Goal: Information Seeking & Learning: Learn about a topic

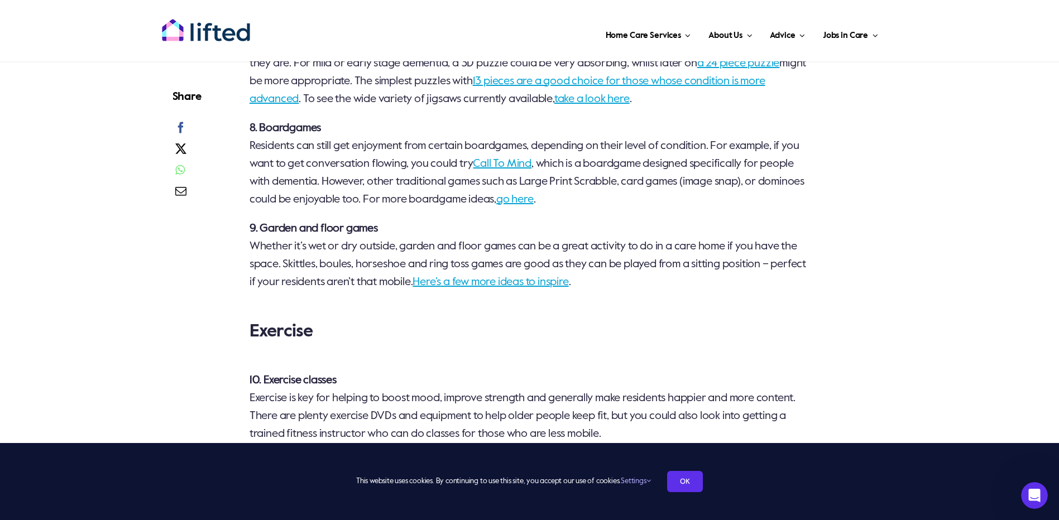
scroll to position [1563, 0]
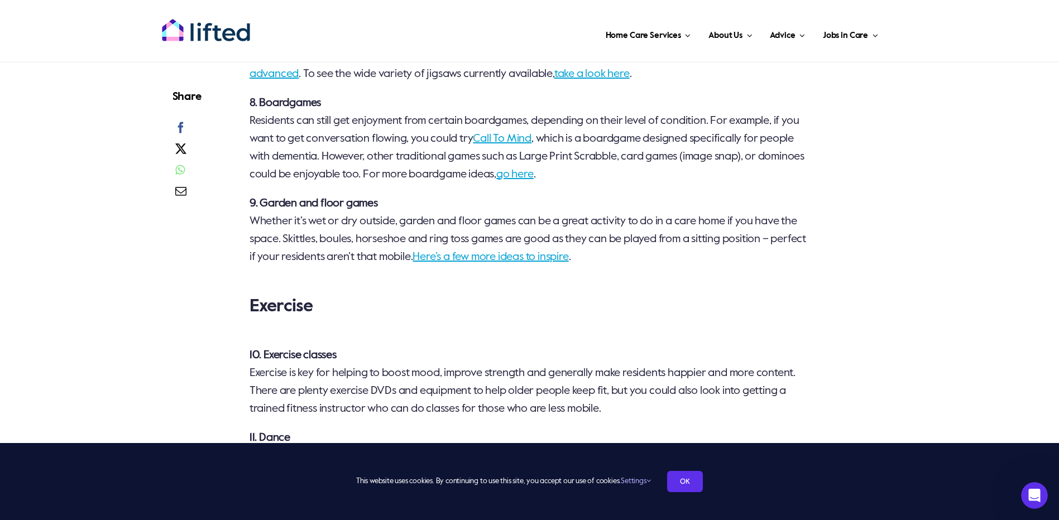
click at [550, 252] on link "Here’s a few more ideas to inspire" at bounding box center [490, 257] width 156 height 11
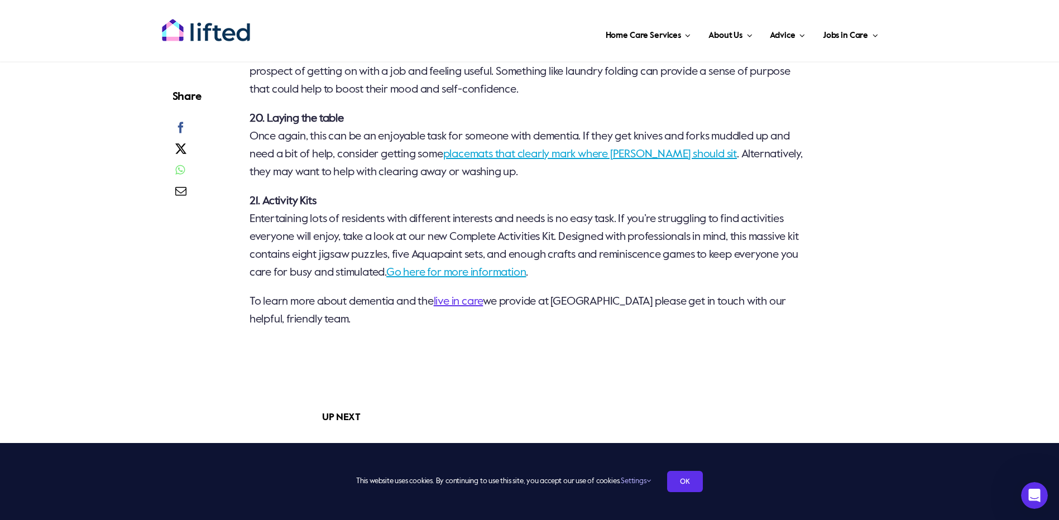
scroll to position [2846, 0]
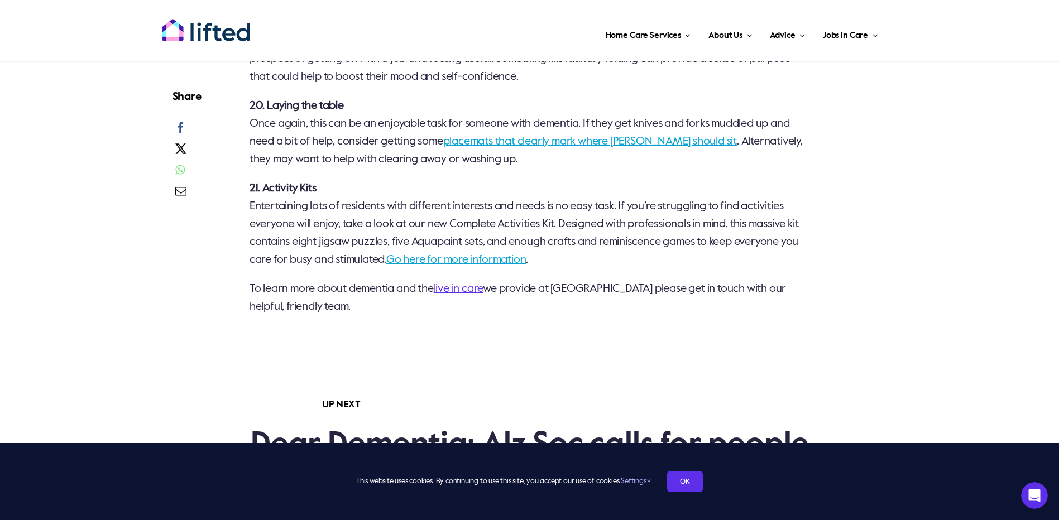
click at [454, 266] on link "Go here for more information" at bounding box center [456, 259] width 140 height 11
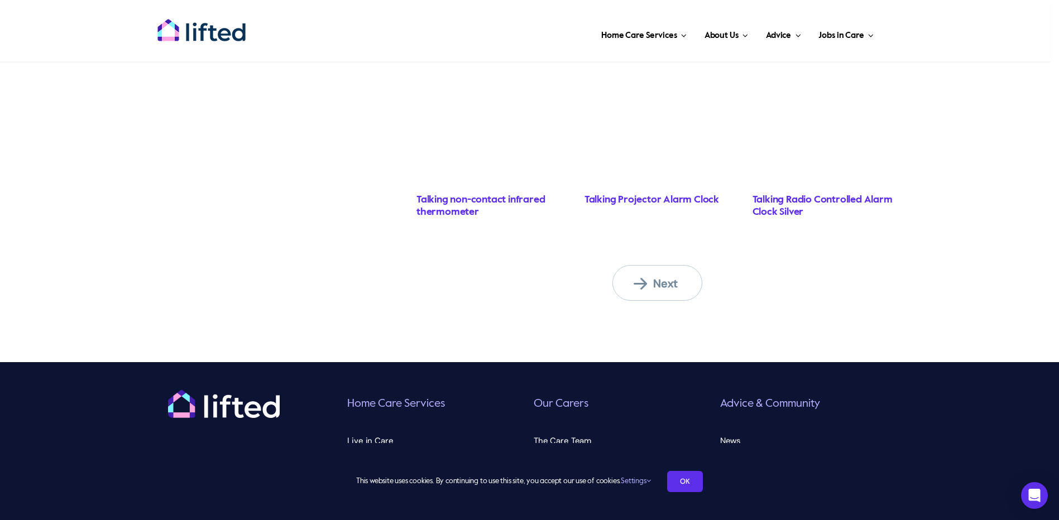
scroll to position [1004, 0]
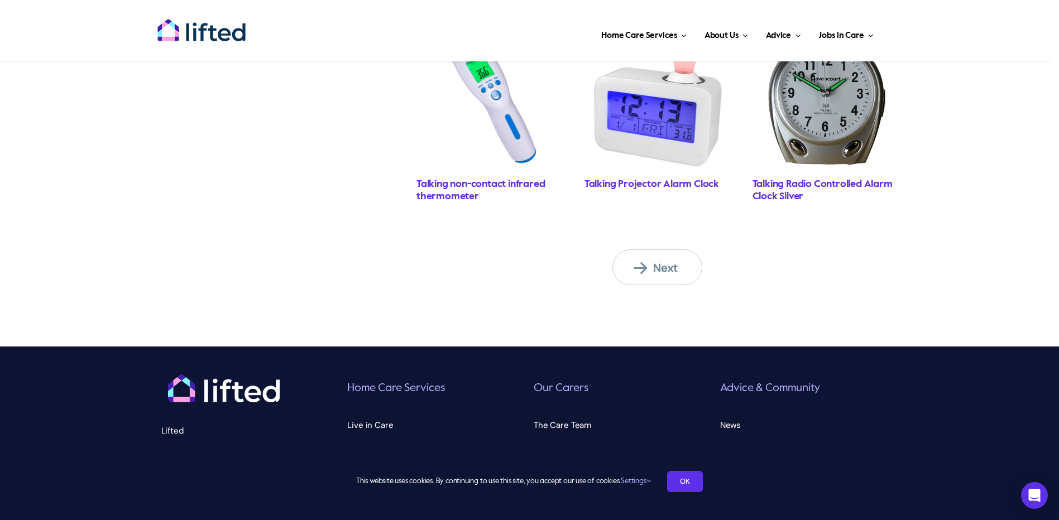
click at [677, 265] on span "Next" at bounding box center [663, 268] width 61 height 15
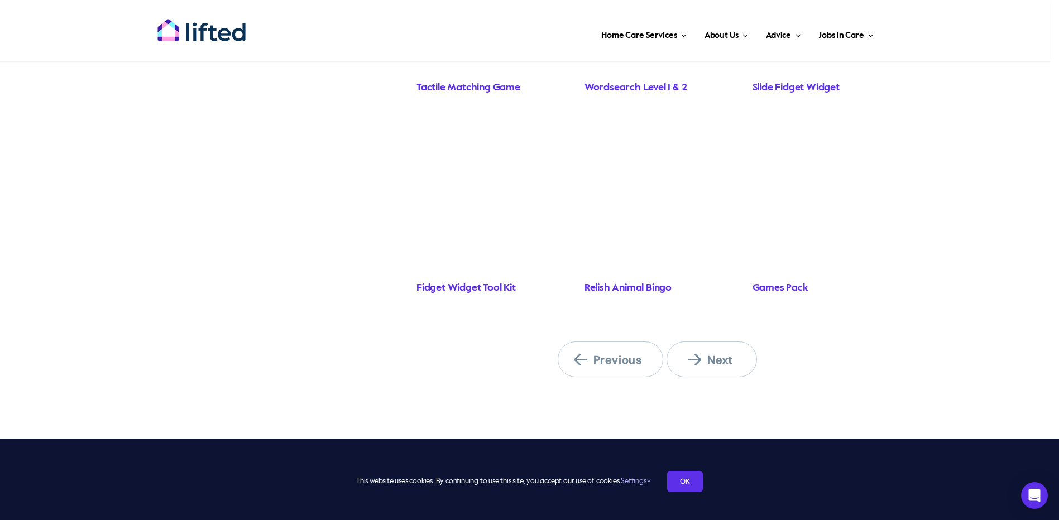
scroll to position [1004, 0]
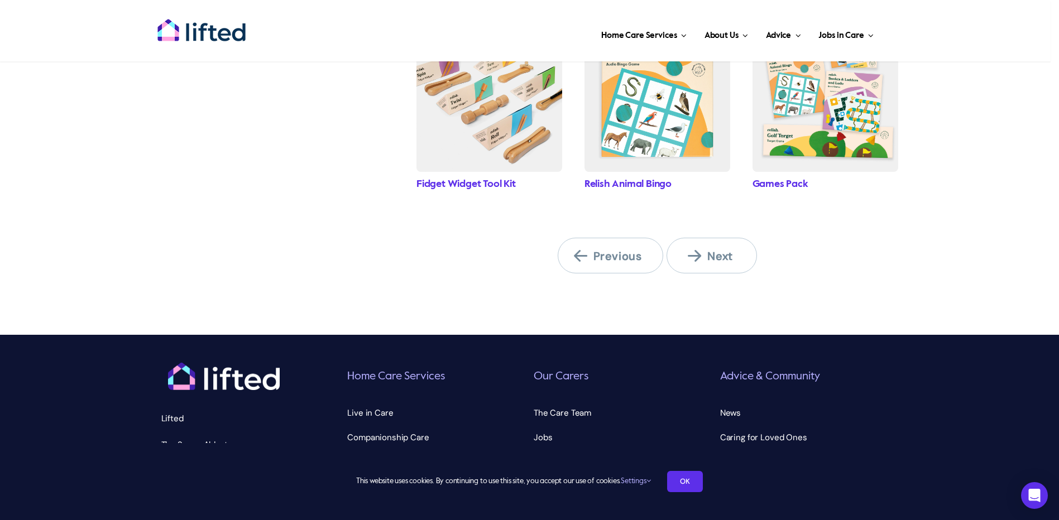
click at [710, 249] on span "Next" at bounding box center [718, 256] width 61 height 15
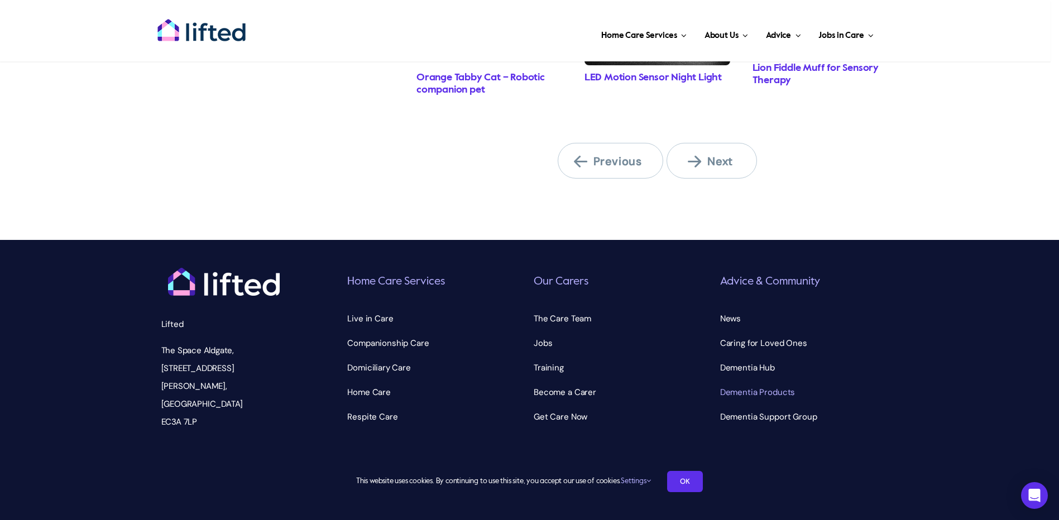
scroll to position [1224, 0]
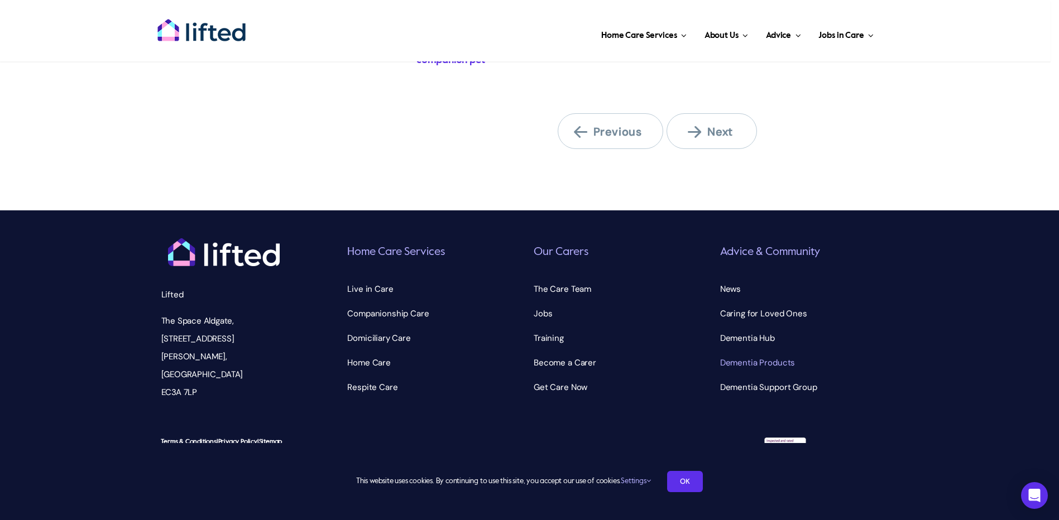
click at [695, 135] on span "Next" at bounding box center [718, 131] width 61 height 15
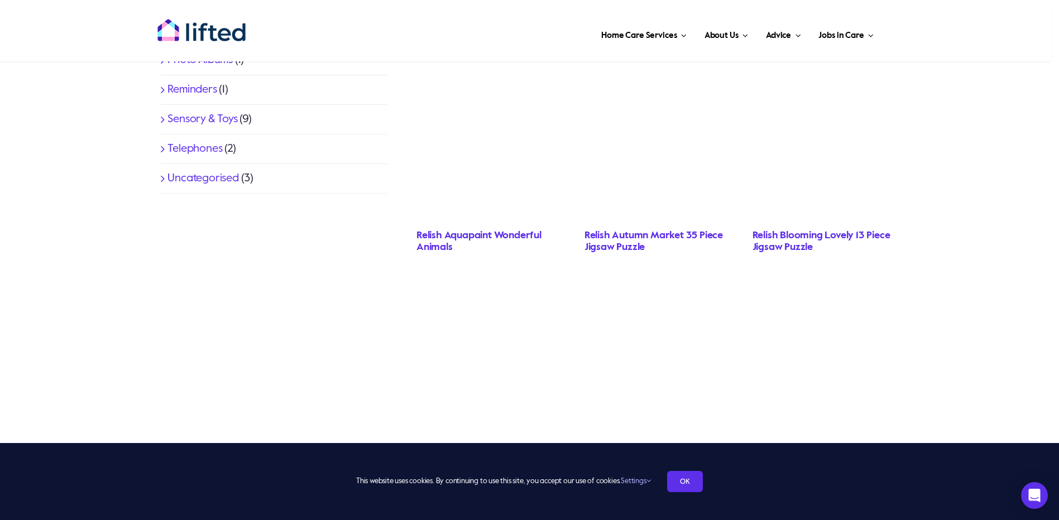
scroll to position [893, 0]
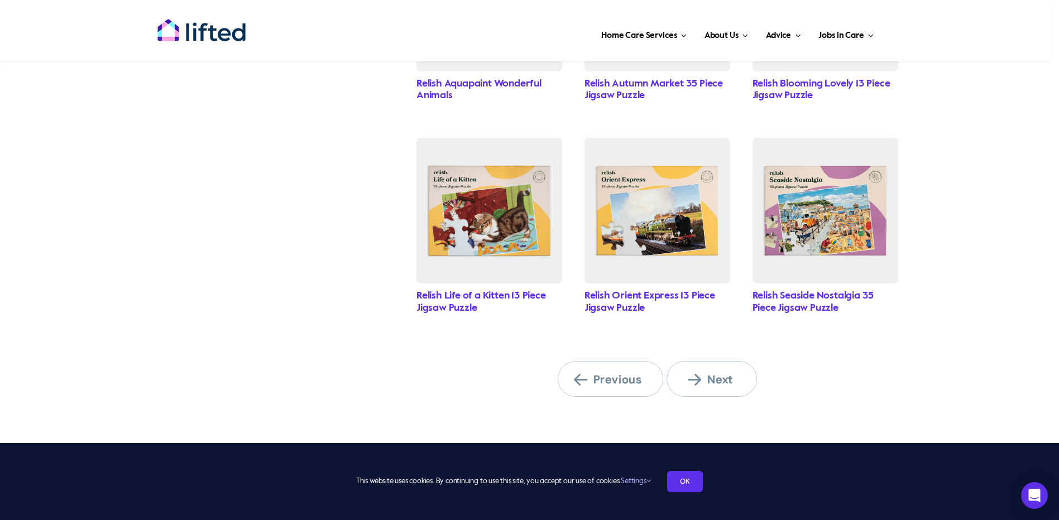
click at [717, 376] on span "Next" at bounding box center [718, 379] width 61 height 15
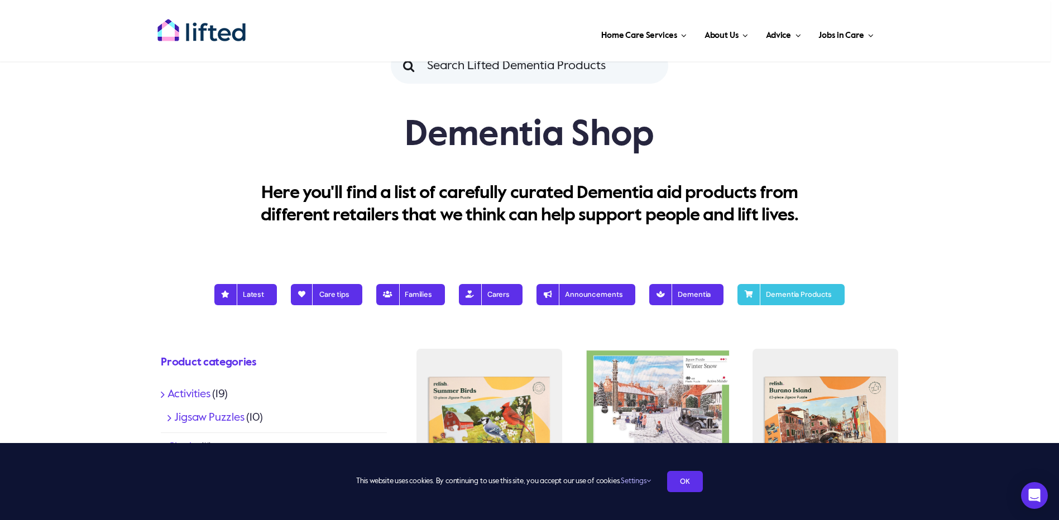
scroll to position [56, 0]
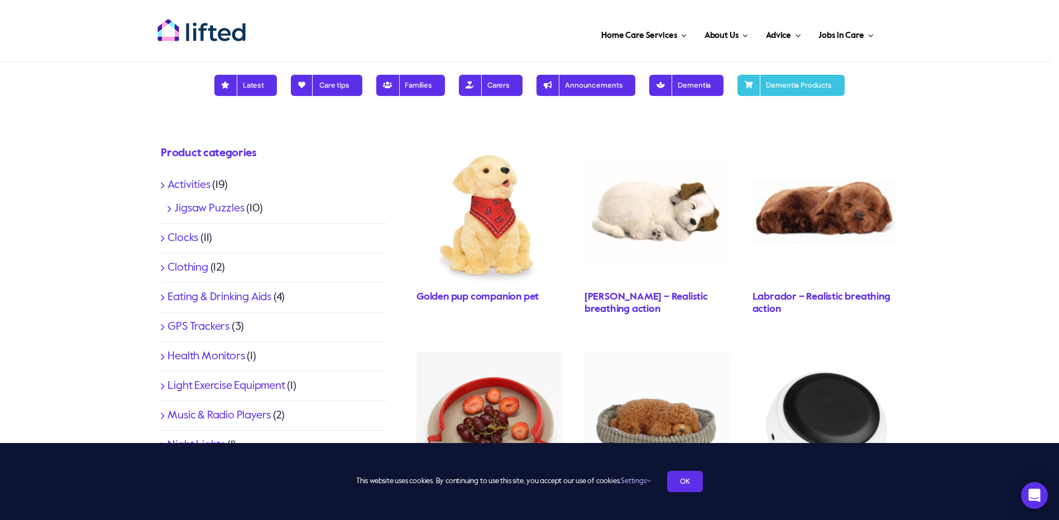
scroll to position [167, 0]
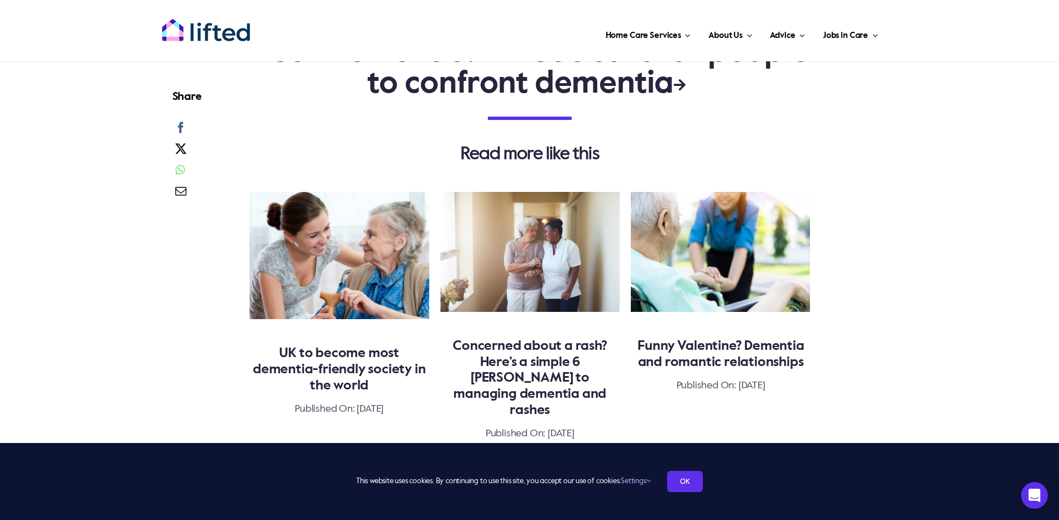
scroll to position [3013, 0]
